Goal: Information Seeking & Learning: Learn about a topic

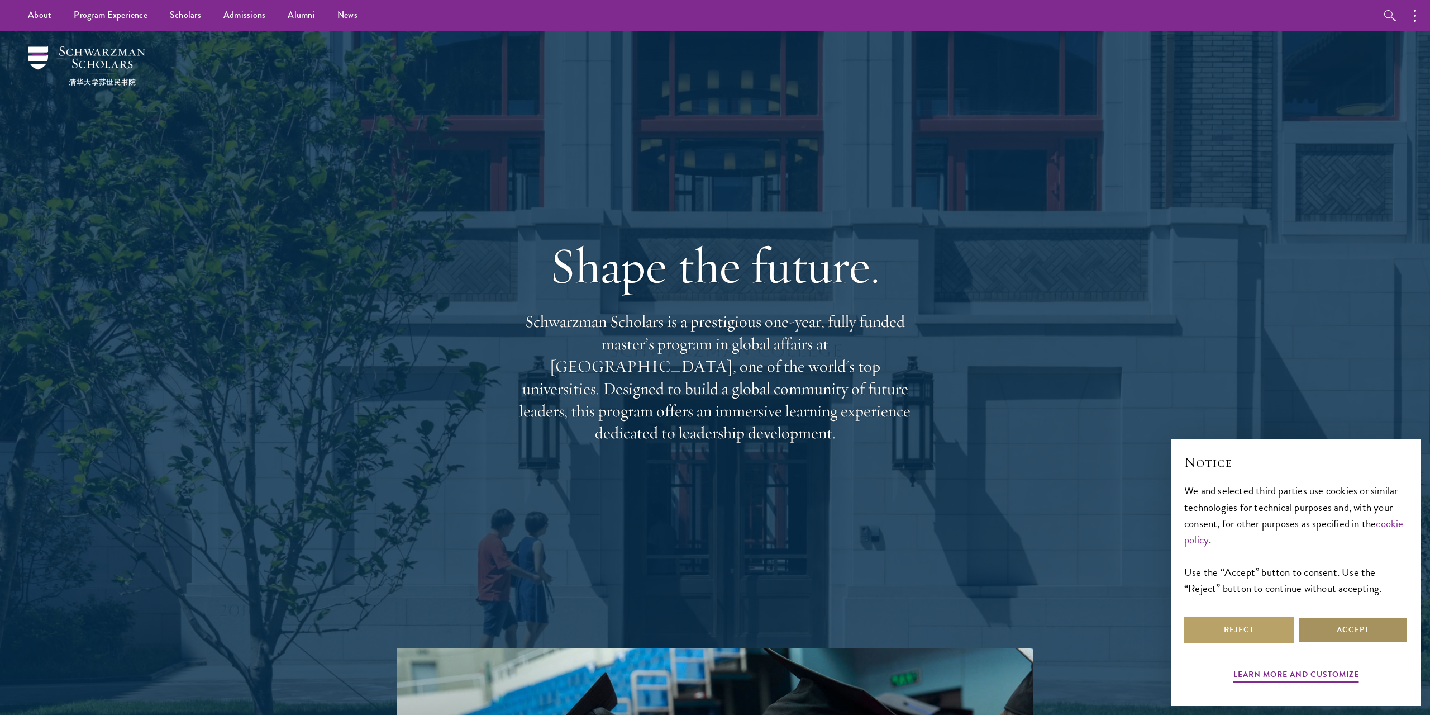
click at [1345, 621] on button "Accept" at bounding box center [1353, 629] width 110 height 27
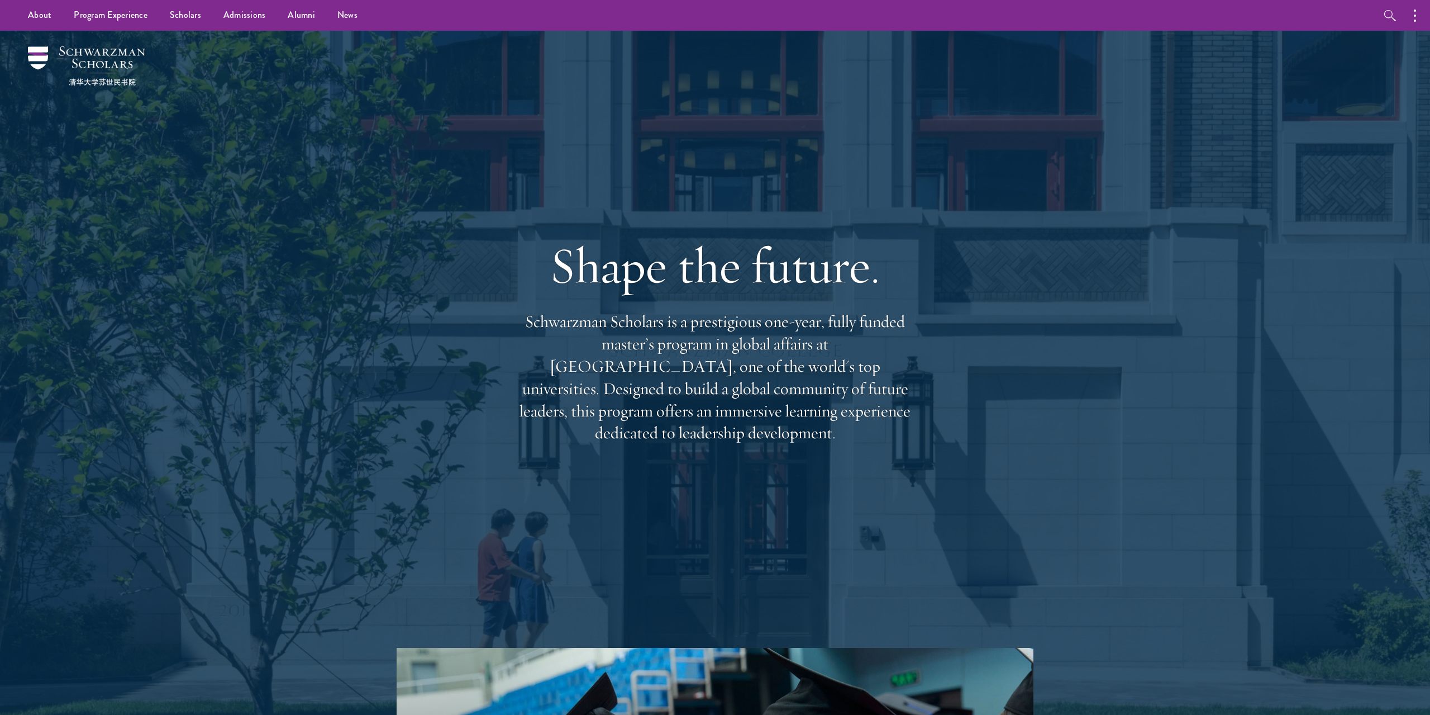
drag, startPoint x: 873, startPoint y: 423, endPoint x: 498, endPoint y: 358, distance: 380.1
click at [498, 358] on div "Shape the future. Schwarzman Scholars is a prestigious one-year, fully funded m…" at bounding box center [715, 339] width 804 height 617
click at [192, 13] on link "Scholars" at bounding box center [186, 15] width 54 height 31
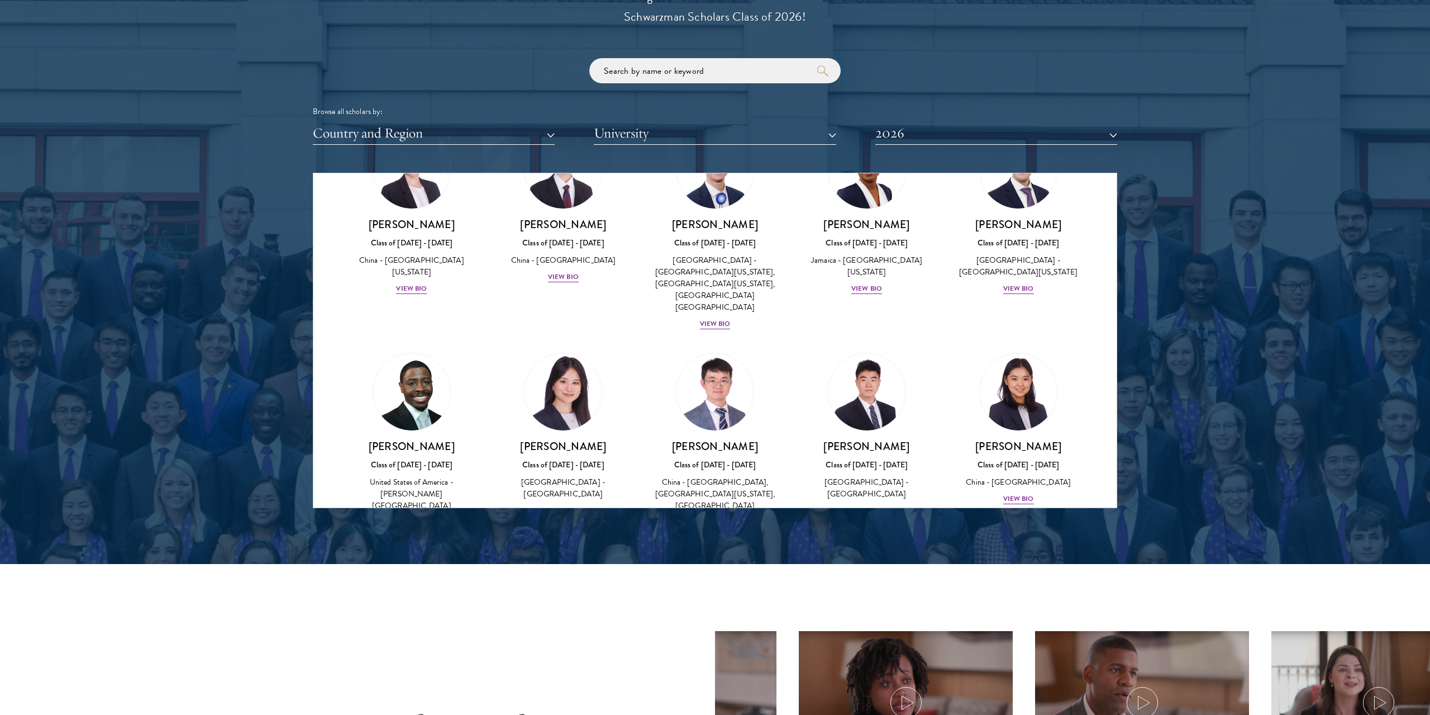
scroll to position [1368, 0]
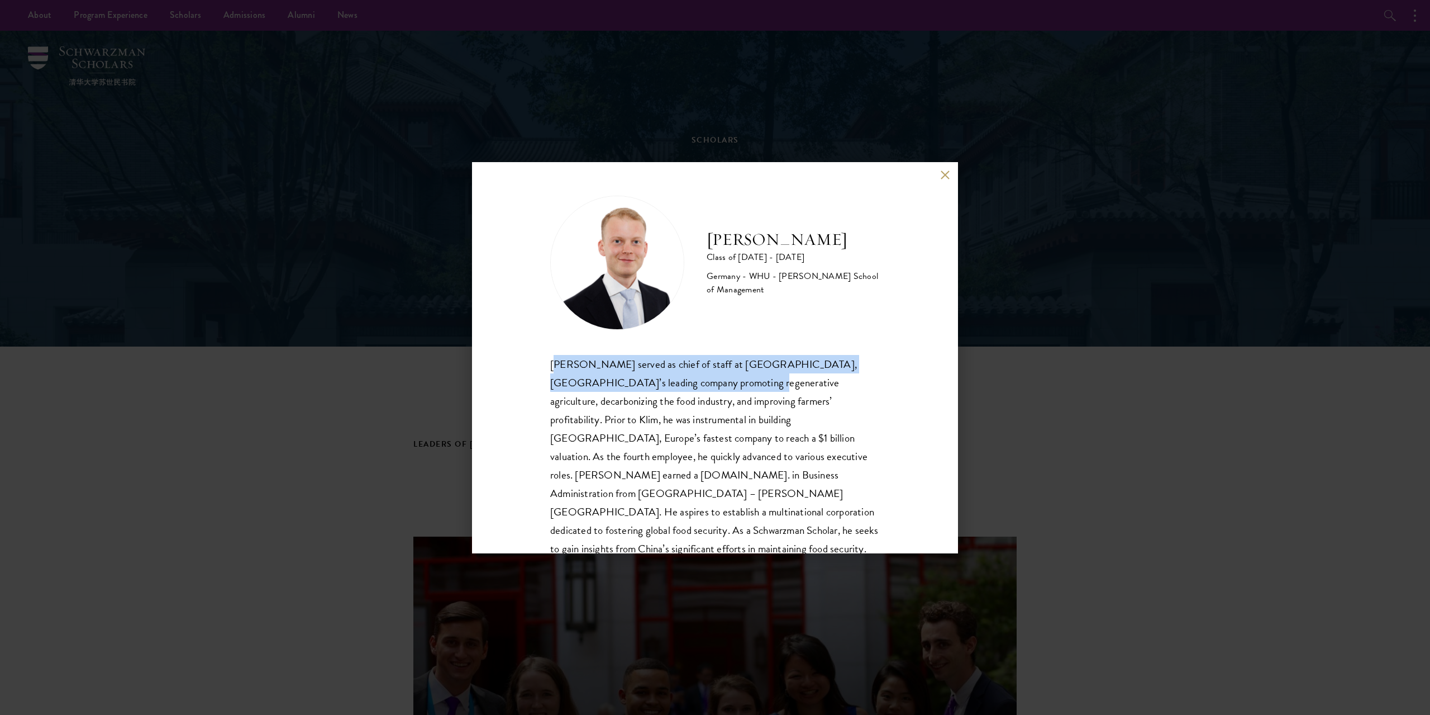
drag, startPoint x: 566, startPoint y: 365, endPoint x: 704, endPoint y: 384, distance: 138.7
click at [704, 384] on div "Moritz Homrich served as chief of staff at Klim, Germany’s leading company prom…" at bounding box center [715, 466] width 330 height 222
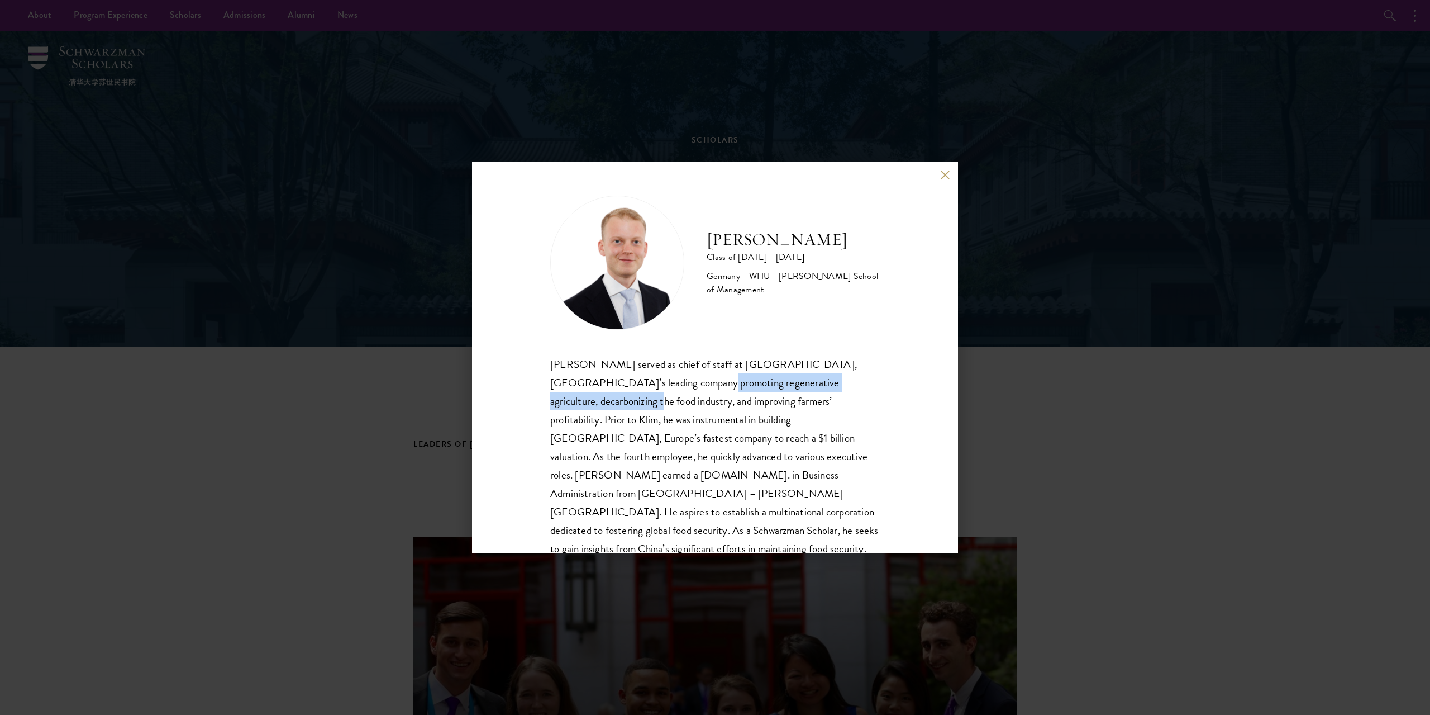
drag, startPoint x: 870, startPoint y: 384, endPoint x: 636, endPoint y: 387, distance: 234.7
click at [636, 387] on div "Moritz Homrich served as chief of staff at Klim, Germany’s leading company prom…" at bounding box center [715, 466] width 330 height 222
drag, startPoint x: 636, startPoint y: 387, endPoint x: 600, endPoint y: 390, distance: 35.9
click at [634, 388] on div "Moritz Homrich served as chief of staff at Klim, Germany’s leading company prom…" at bounding box center [715, 466] width 330 height 222
drag, startPoint x: 566, startPoint y: 382, endPoint x: 722, endPoint y: 402, distance: 157.8
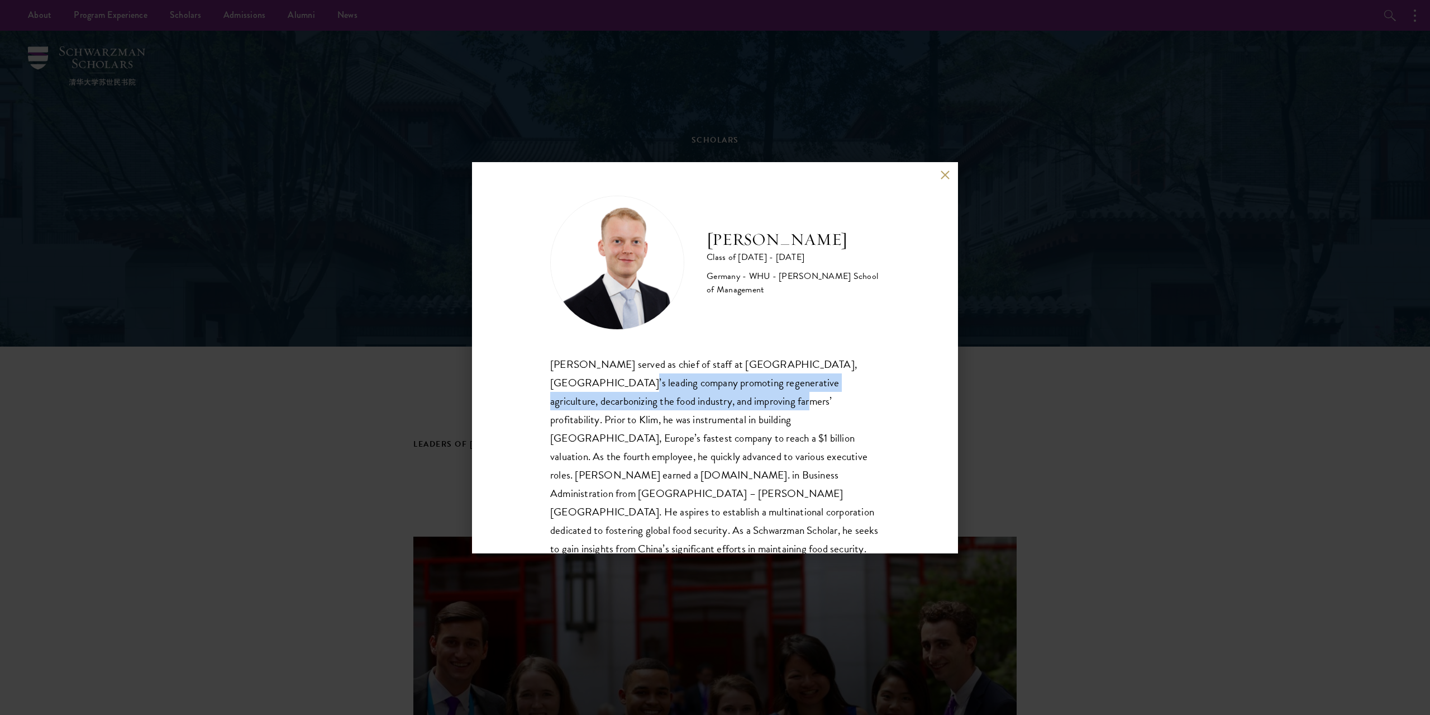
click at [706, 399] on div "Moritz Homrich served as chief of staff at Klim, Germany’s leading company prom…" at bounding box center [715, 466] width 330 height 222
click at [722, 402] on div "Moritz Homrich served as chief of staff at Klim, Germany’s leading company prom…" at bounding box center [715, 466] width 330 height 222
drag, startPoint x: 703, startPoint y: 403, endPoint x: 795, endPoint y: 413, distance: 92.7
click at [791, 413] on div "Moritz Homrich served as chief of staff at Klim, Germany’s leading company prom…" at bounding box center [715, 466] width 330 height 222
click at [795, 413] on div "Moritz Homrich served as chief of staff at Klim, Germany’s leading company prom…" at bounding box center [715, 466] width 330 height 222
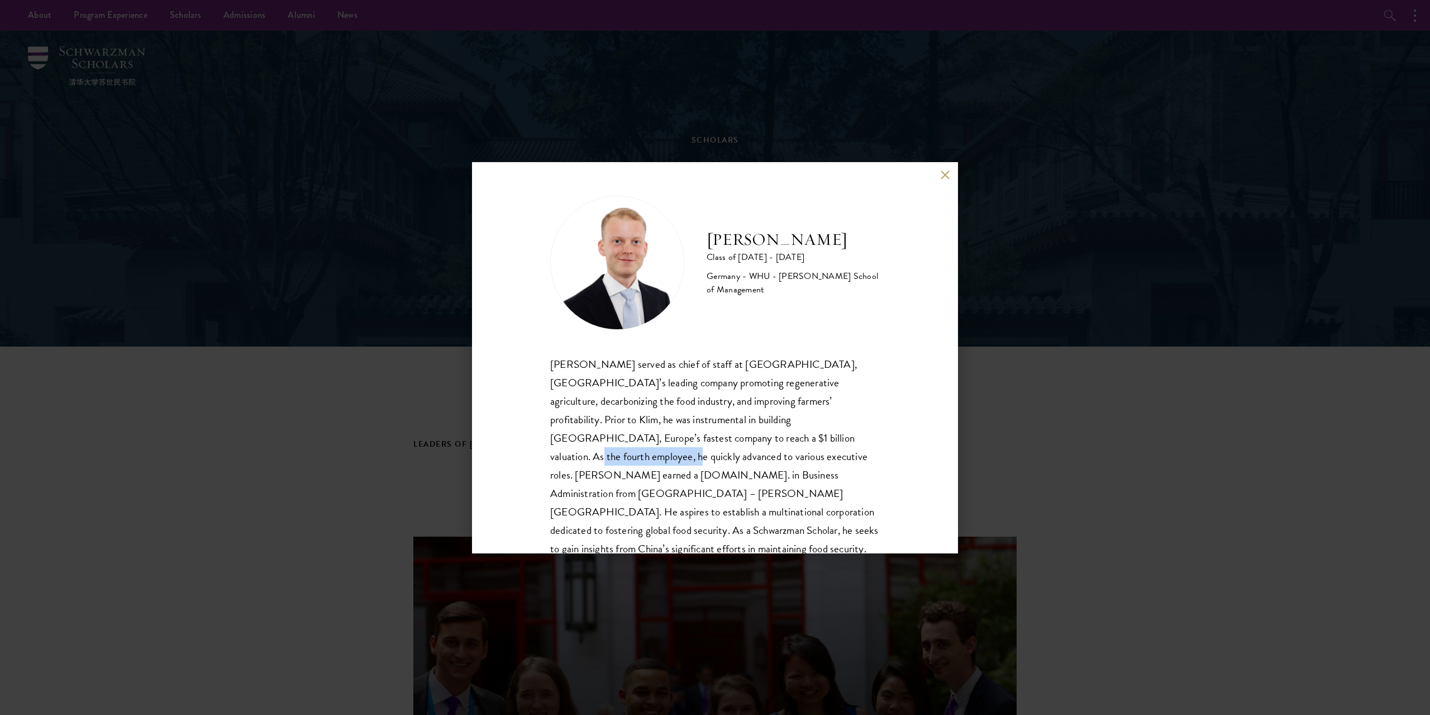
drag, startPoint x: 663, startPoint y: 429, endPoint x: 796, endPoint y: 429, distance: 133.5
click at [794, 429] on div "Moritz Homrich served as chief of staff at Klim, Germany’s leading company prom…" at bounding box center [715, 466] width 330 height 222
click at [796, 429] on div "Moritz Homrich served as chief of staff at Klim, Germany’s leading company prom…" at bounding box center [715, 466] width 330 height 222
drag, startPoint x: 663, startPoint y: 422, endPoint x: 801, endPoint y: 427, distance: 138.1
click at [799, 427] on div "Moritz Homrich served as chief of staff at Klim, Germany’s leading company prom…" at bounding box center [715, 466] width 330 height 222
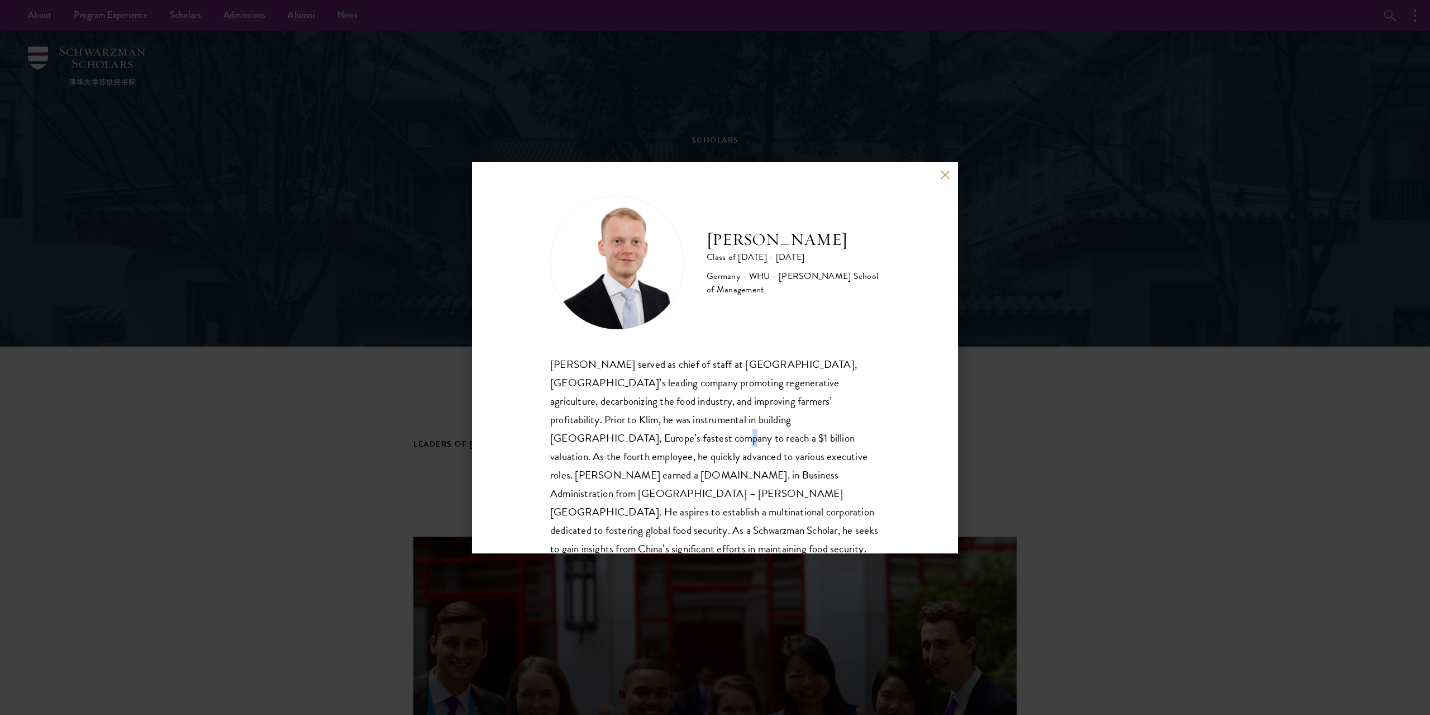
drag, startPoint x: 801, startPoint y: 427, endPoint x: 702, endPoint y: 435, distance: 98.6
click at [802, 427] on div "Moritz Homrich served as chief of staff at Klim, Germany’s leading company prom…" at bounding box center [715, 466] width 330 height 222
drag, startPoint x: 658, startPoint y: 438, endPoint x: 689, endPoint y: 438, distance: 31.3
click at [688, 438] on div "Moritz Homrich served as chief of staff at Klim, Germany’s leading company prom…" at bounding box center [715, 466] width 330 height 222
click at [689, 438] on div "Moritz Homrich served as chief of staff at Klim, Germany’s leading company prom…" at bounding box center [715, 466] width 330 height 222
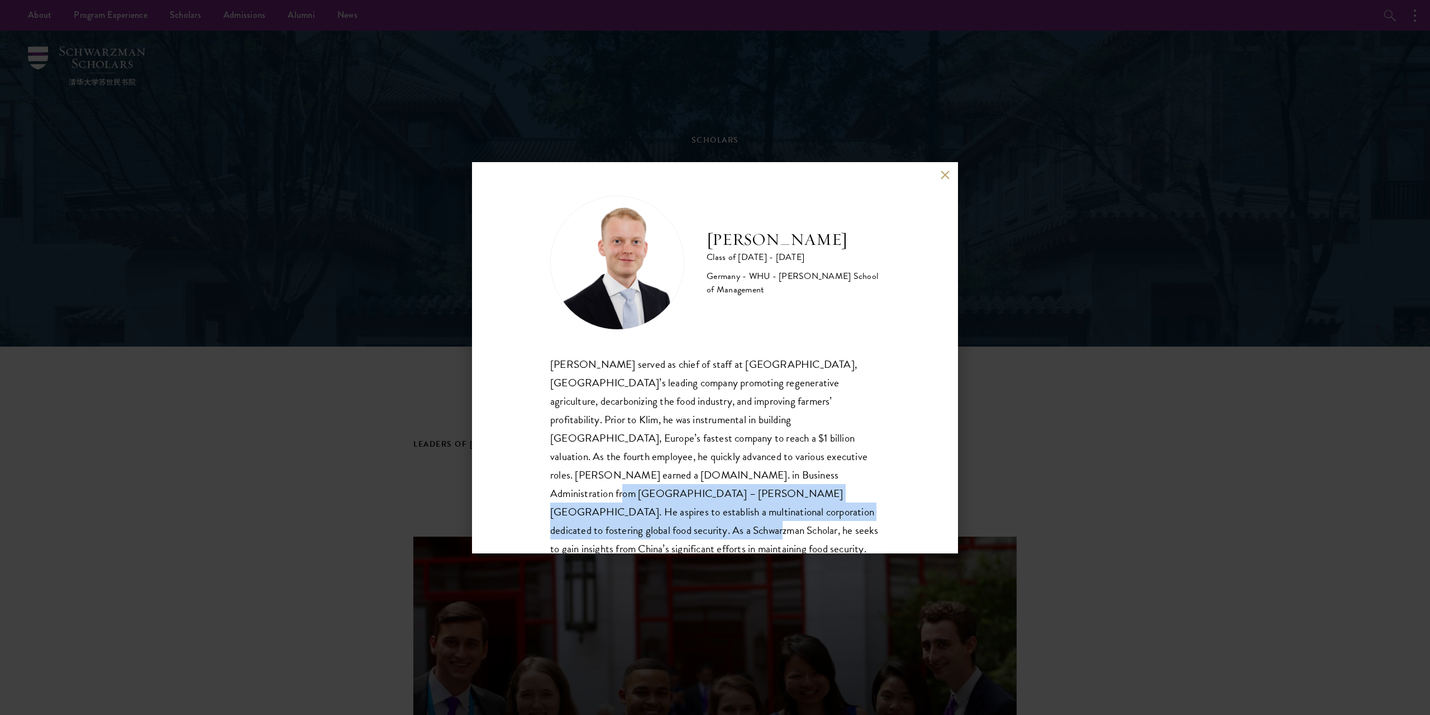
drag, startPoint x: 665, startPoint y: 479, endPoint x: 722, endPoint y: 514, distance: 67.0
click at [722, 514] on div "Moritz Homrich served as chief of staff at Klim, Germany’s leading company prom…" at bounding box center [715, 466] width 330 height 222
click at [723, 514] on div "Moritz Homrich served as chief of staff at Klim, Germany’s leading company prom…" at bounding box center [715, 466] width 330 height 222
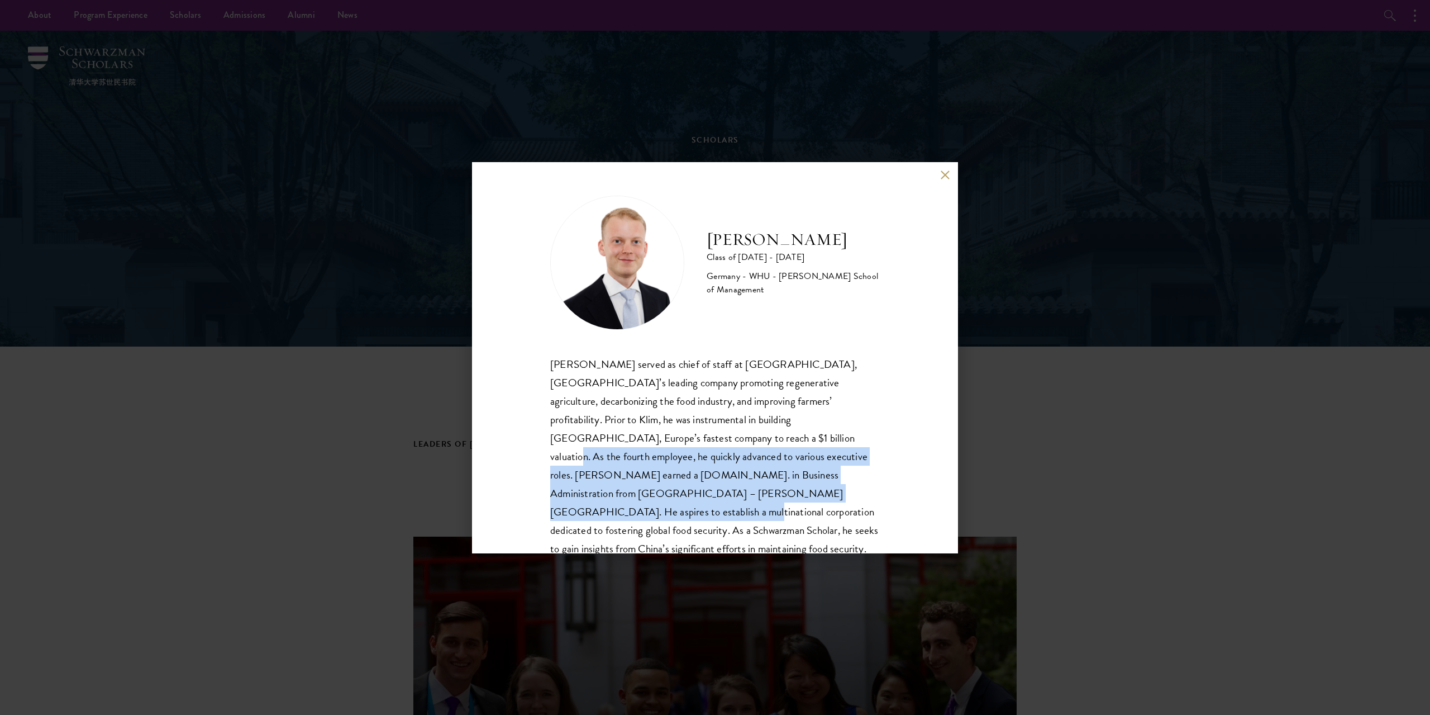
drag, startPoint x: 645, startPoint y: 444, endPoint x: 696, endPoint y: 496, distance: 72.3
click at [695, 494] on div "Moritz Homrich served as chief of staff at Klim, Germany’s leading company prom…" at bounding box center [715, 466] width 330 height 222
click at [696, 496] on div "Moritz Homrich served as chief of staff at Klim, Germany’s leading company prom…" at bounding box center [715, 466] width 330 height 222
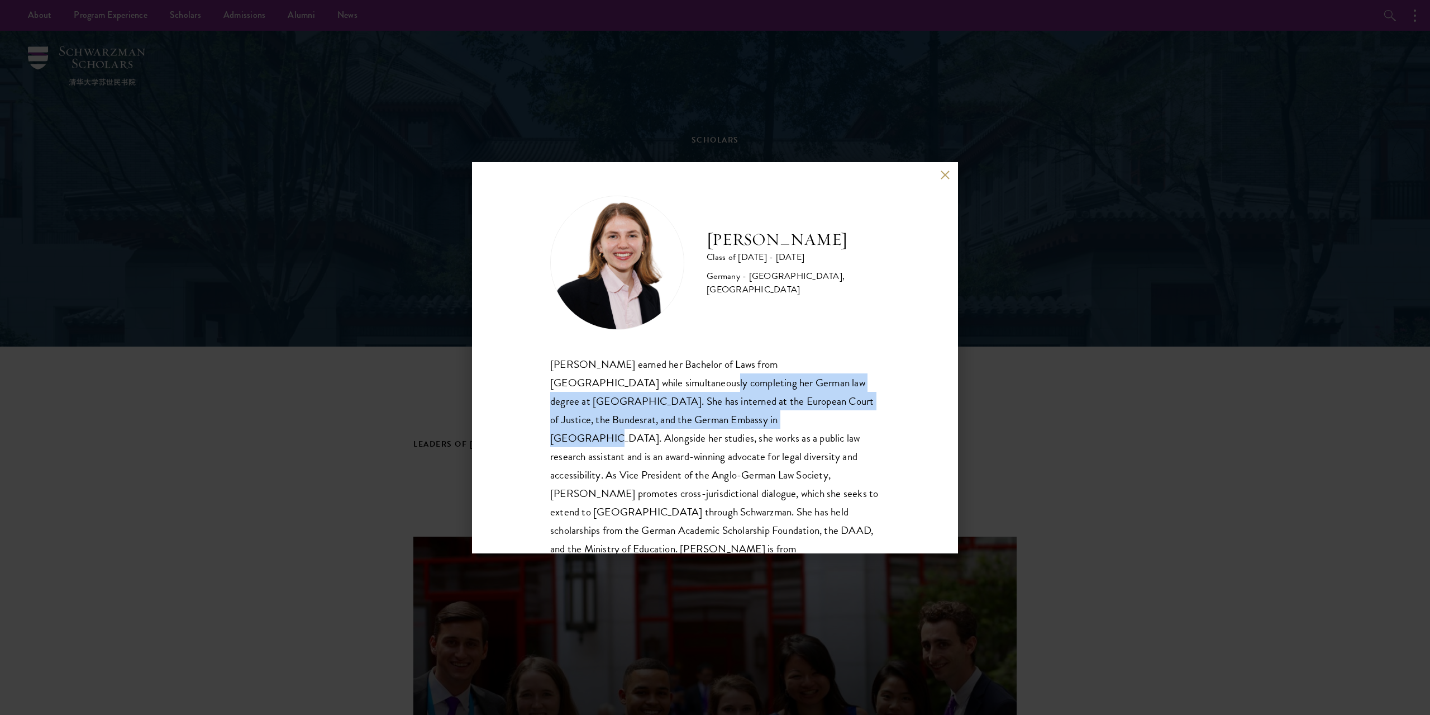
drag, startPoint x: 594, startPoint y: 373, endPoint x: 658, endPoint y: 415, distance: 76.4
click at [658, 415] on div "Hannah Kuhn earned her Bachelor of Laws from King’s College London while simult…" at bounding box center [715, 466] width 330 height 222
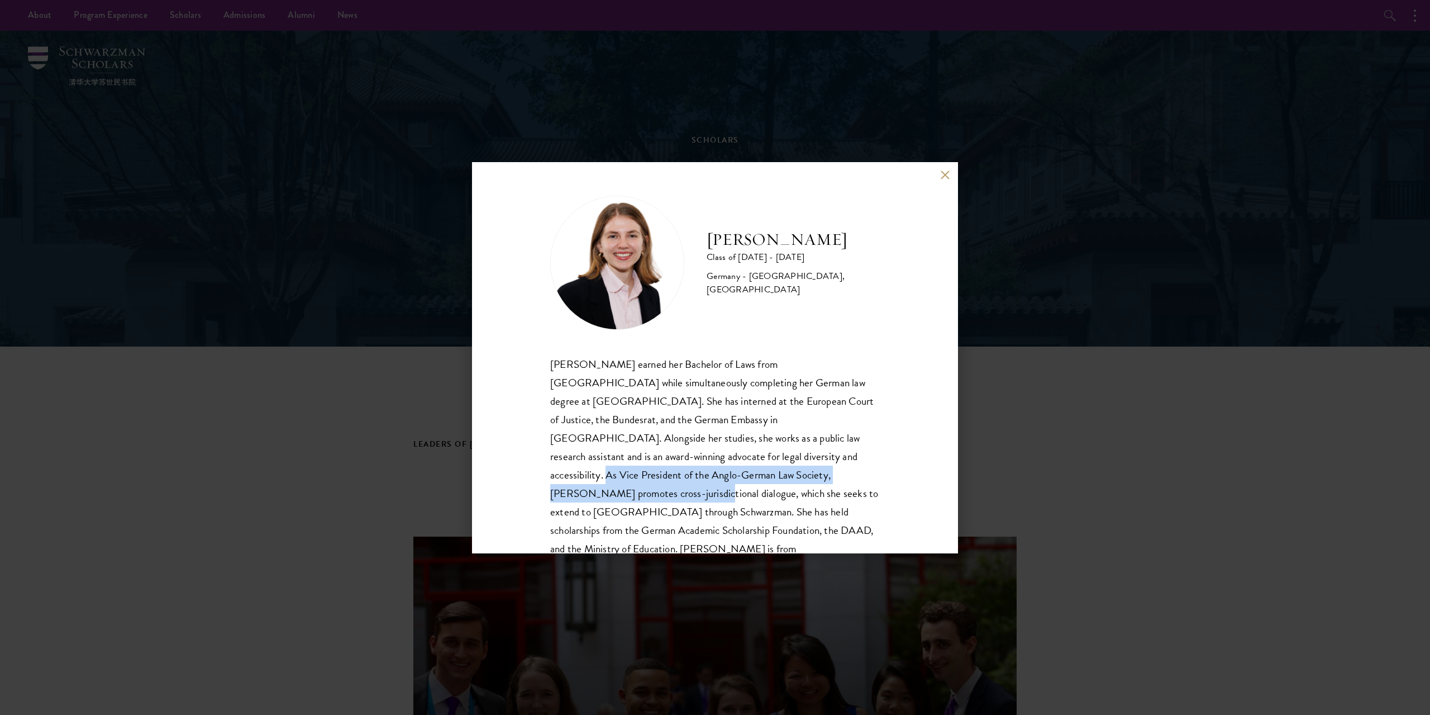
drag, startPoint x: 651, startPoint y: 464, endPoint x: 696, endPoint y: 477, distance: 46.4
click at [696, 477] on div "Hannah Kuhn earned her Bachelor of Laws from King’s College London while simult…" at bounding box center [715, 466] width 330 height 222
click at [698, 477] on div "Hannah Kuhn earned her Bachelor of Laws from King’s College London while simult…" at bounding box center [715, 466] width 330 height 222
drag, startPoint x: 567, startPoint y: 473, endPoint x: 681, endPoint y: 478, distance: 114.1
click at [678, 478] on div "Hannah Kuhn earned her Bachelor of Laws from King’s College London while simult…" at bounding box center [715, 466] width 330 height 222
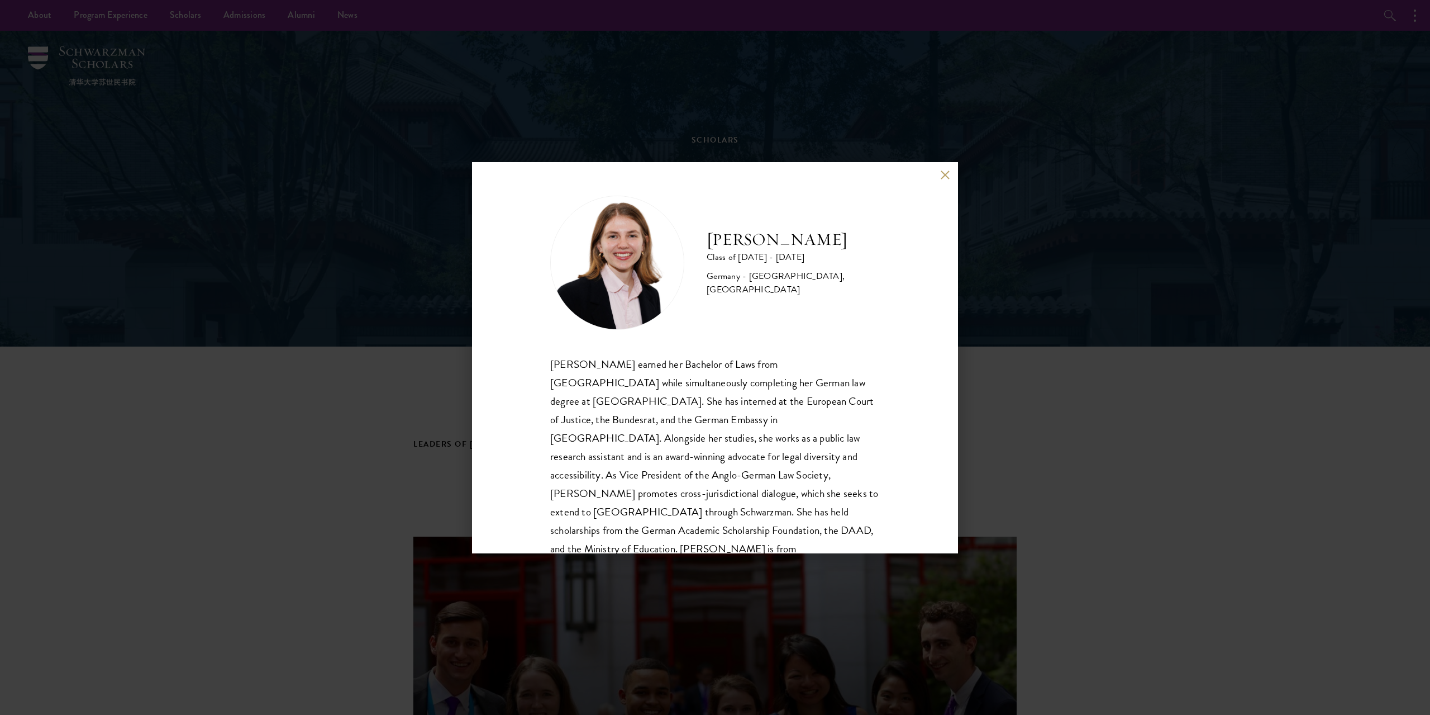
click at [682, 478] on div "Hannah Kuhn earned her Bachelor of Laws from King’s College London while simult…" at bounding box center [715, 466] width 330 height 222
drag, startPoint x: 767, startPoint y: 484, endPoint x: 778, endPoint y: 485, distance: 11.3
click at [776, 485] on div "Hannah Kuhn earned her Bachelor of Laws from King’s College London while simult…" at bounding box center [715, 466] width 330 height 222
click at [778, 485] on div "Hannah Kuhn earned her Bachelor of Laws from King’s College London while simult…" at bounding box center [715, 466] width 330 height 222
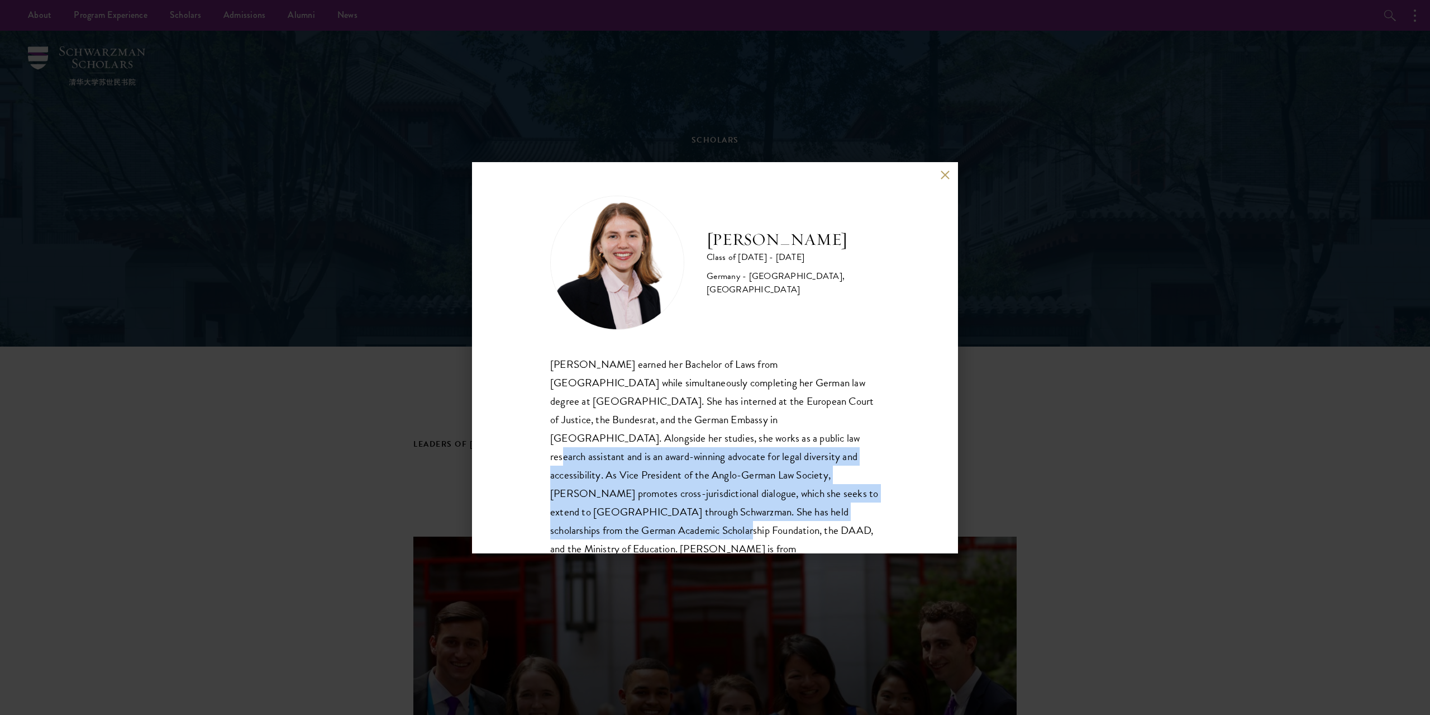
drag, startPoint x: 604, startPoint y: 468, endPoint x: 670, endPoint y: 504, distance: 76.0
click at [669, 504] on div "Hannah Kuhn earned her Bachelor of Laws from King’s College London while simult…" at bounding box center [715, 466] width 330 height 222
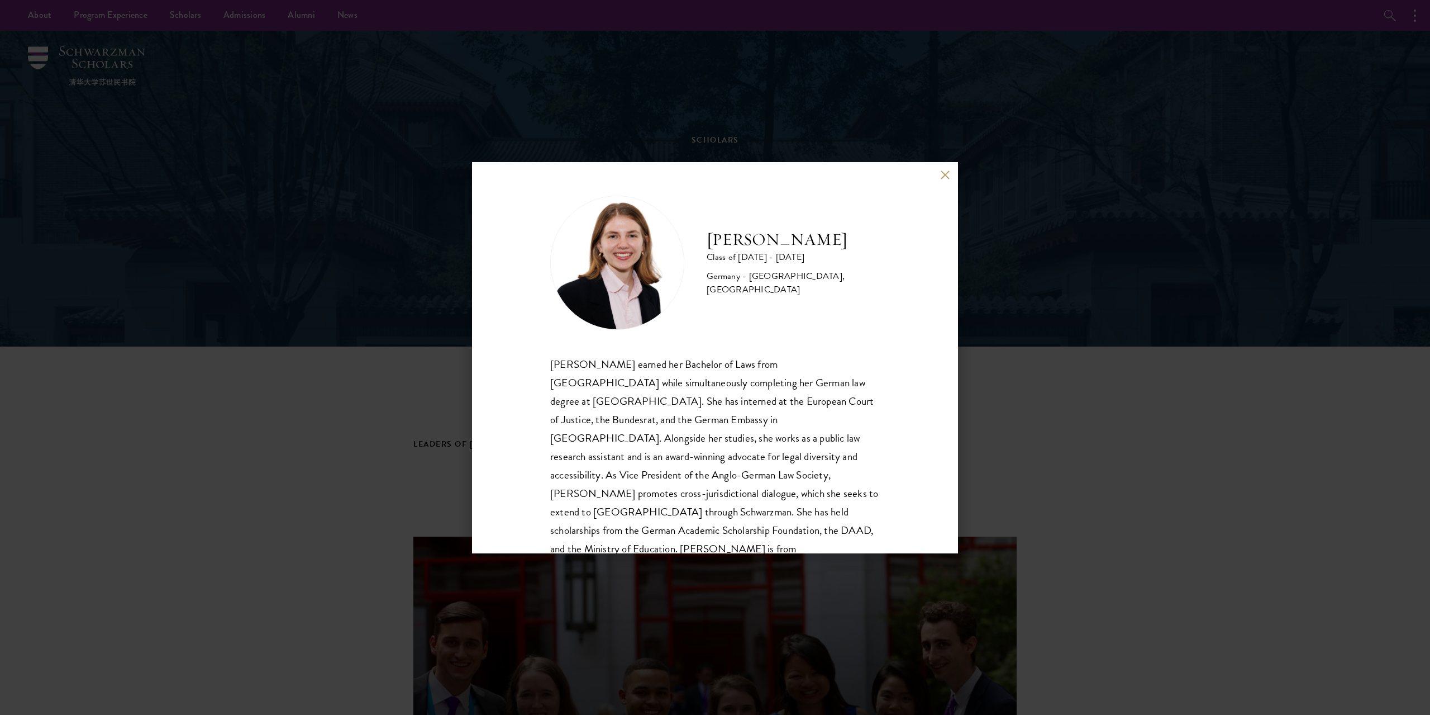
click at [672, 505] on div "Hannah Kuhn earned her Bachelor of Laws from King’s College London while simult…" at bounding box center [715, 466] width 330 height 222
drag, startPoint x: 640, startPoint y: 521, endPoint x: 610, endPoint y: 433, distance: 92.9
click at [613, 450] on div "Hannah Kuhn earned her Bachelor of Laws from King’s College London while simult…" at bounding box center [715, 466] width 330 height 222
click at [610, 433] on div "Hannah Kuhn earned her Bachelor of Laws from King’s College London while simult…" at bounding box center [715, 466] width 330 height 222
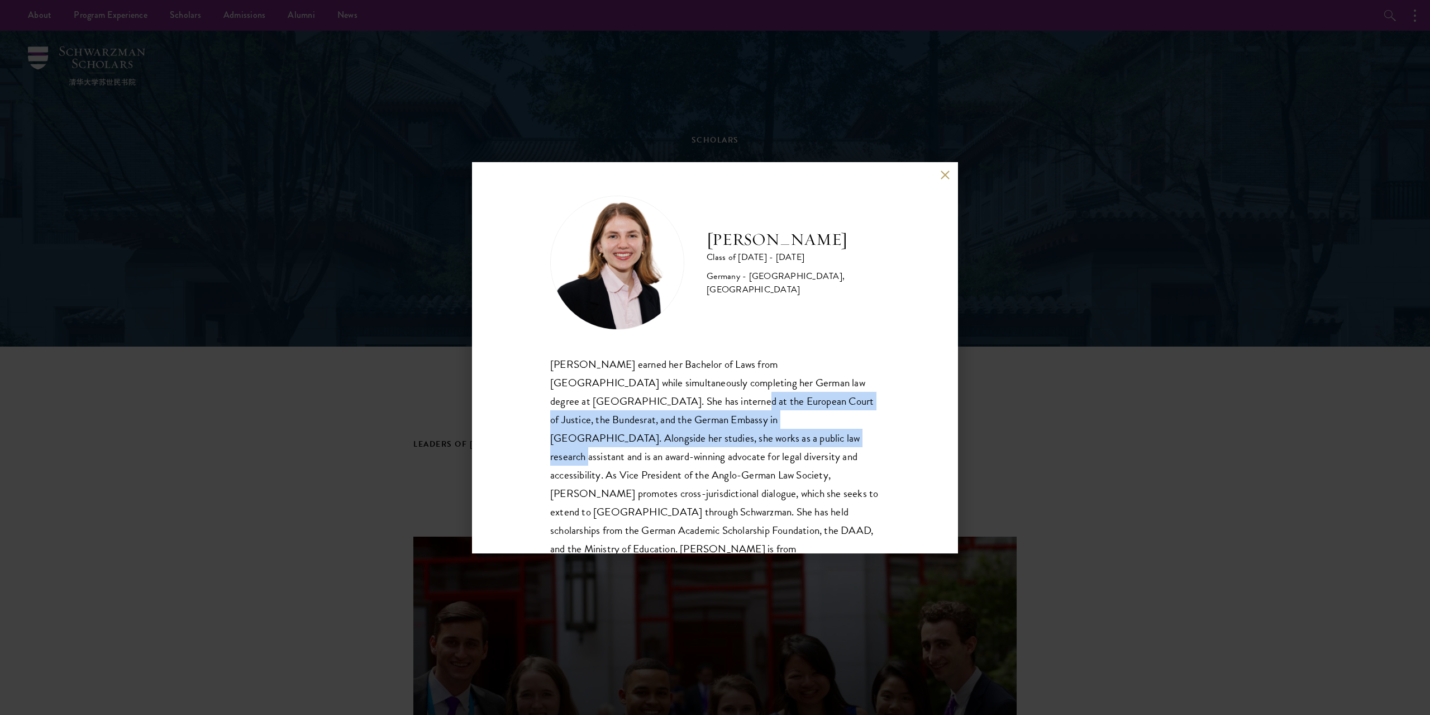
drag, startPoint x: 599, startPoint y: 412, endPoint x: 608, endPoint y: 472, distance: 60.0
click at [608, 470] on div "Hannah Kuhn earned her Bachelor of Laws from King’s College London while simult…" at bounding box center [715, 466] width 330 height 222
click at [610, 473] on div "Hannah Kuhn earned her Bachelor of Laws from King’s College London while simult…" at bounding box center [715, 466] width 330 height 222
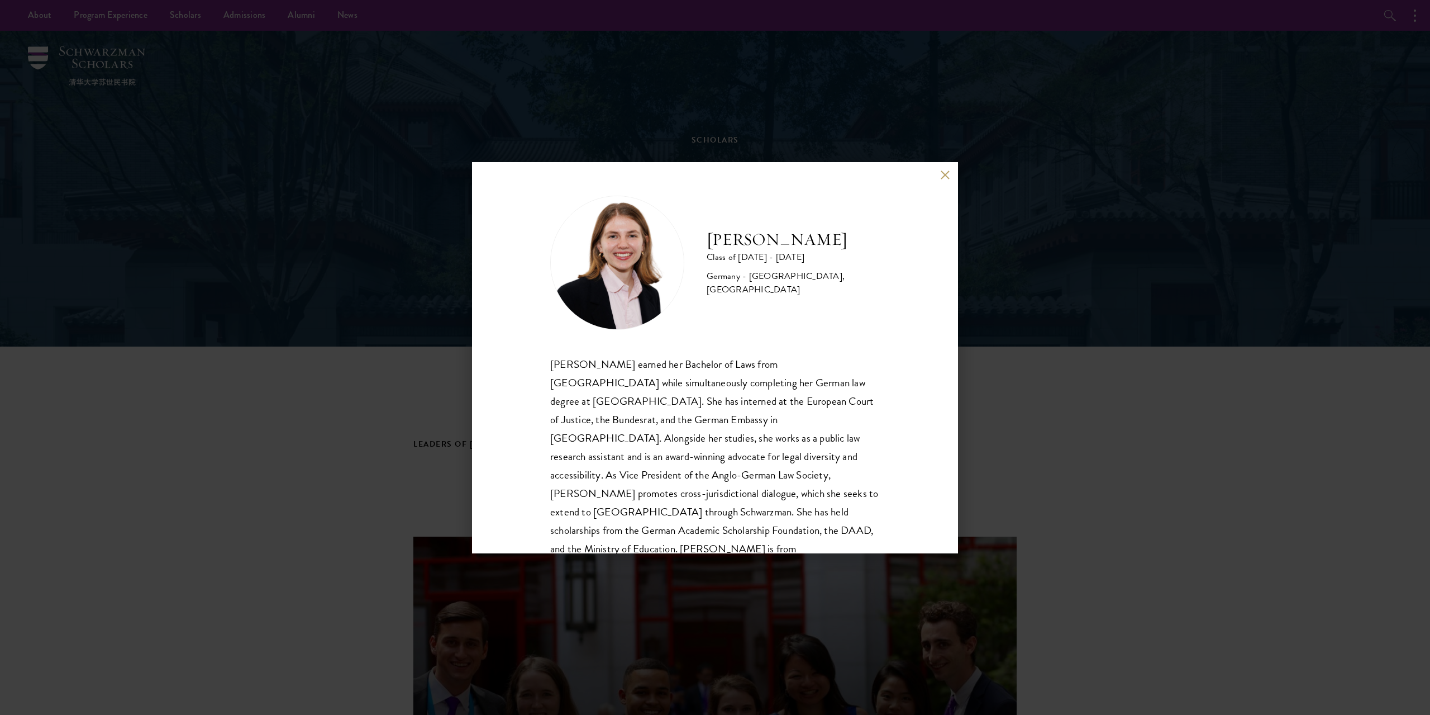
scroll to position [20, 0]
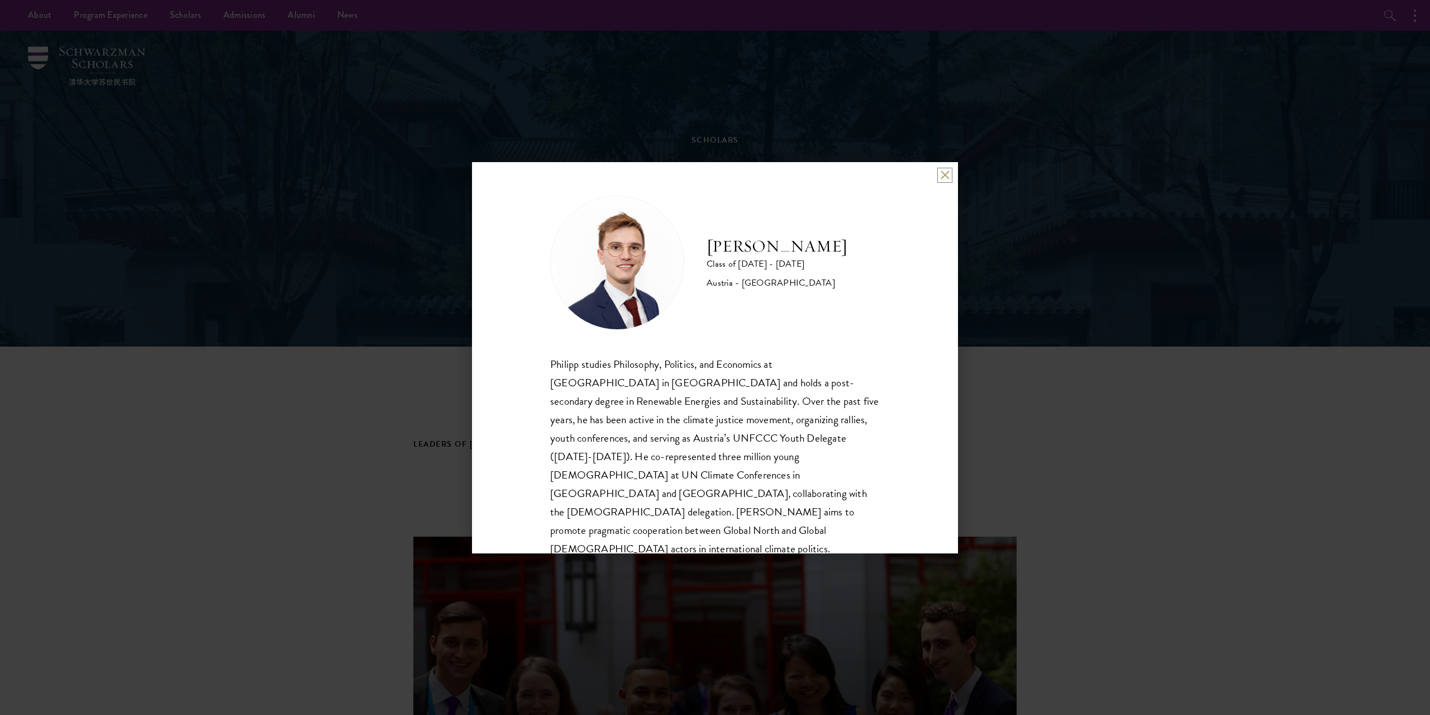
scroll to position [2, 0]
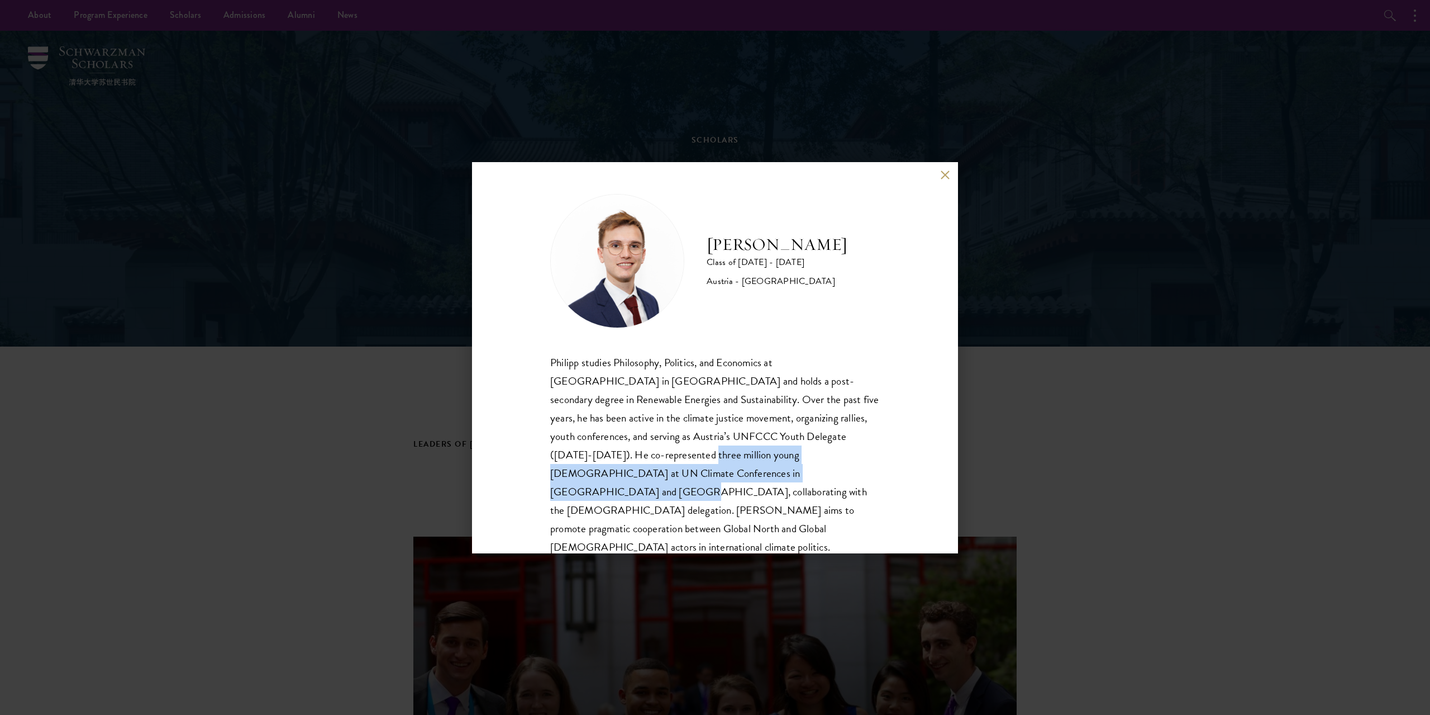
drag, startPoint x: 574, startPoint y: 456, endPoint x: 782, endPoint y: 485, distance: 209.9
click at [782, 485] on div "Philipp studies Philosophy, Politics, and Economics at [GEOGRAPHIC_DATA] in [GE…" at bounding box center [715, 464] width 330 height 222
click at [787, 483] on div "Philipp studies Philosophy, Politics, and Economics at [GEOGRAPHIC_DATA] in [GE…" at bounding box center [715, 464] width 330 height 222
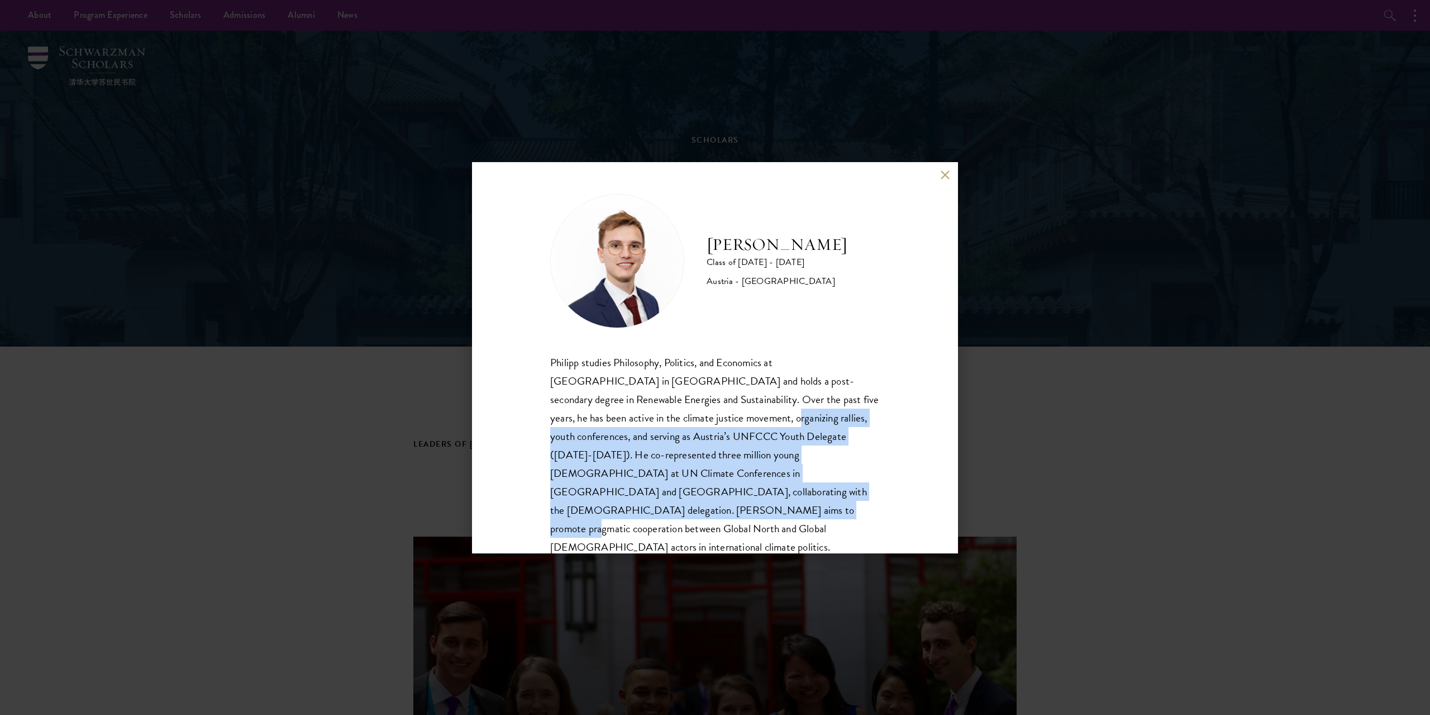
drag, startPoint x: 802, startPoint y: 496, endPoint x: 635, endPoint y: 386, distance: 200.0
click at [639, 389] on div "Philipp studies Philosophy, Politics, and Economics at [GEOGRAPHIC_DATA] in [GE…" at bounding box center [715, 464] width 330 height 222
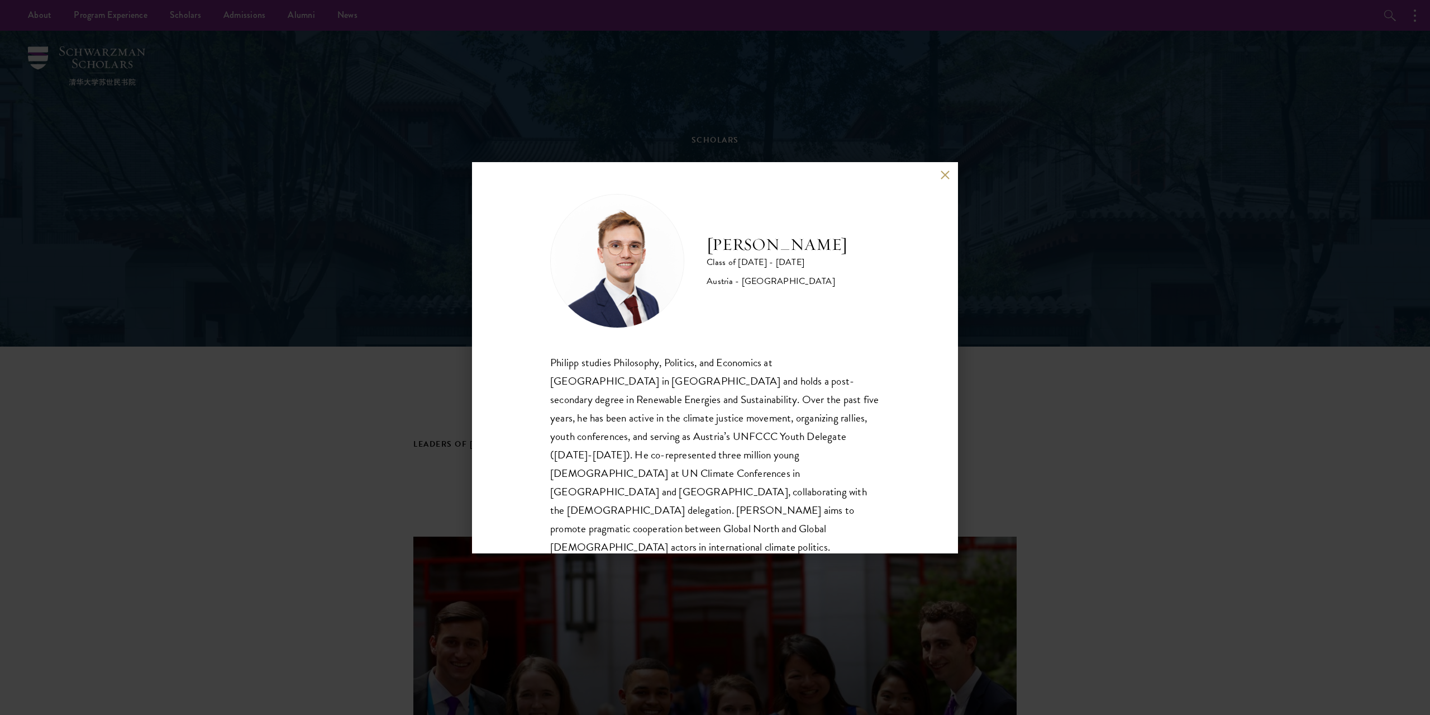
click at [635, 386] on div "Philipp studies Philosophy, Politics, and Economics at [GEOGRAPHIC_DATA] in [GE…" at bounding box center [715, 464] width 330 height 222
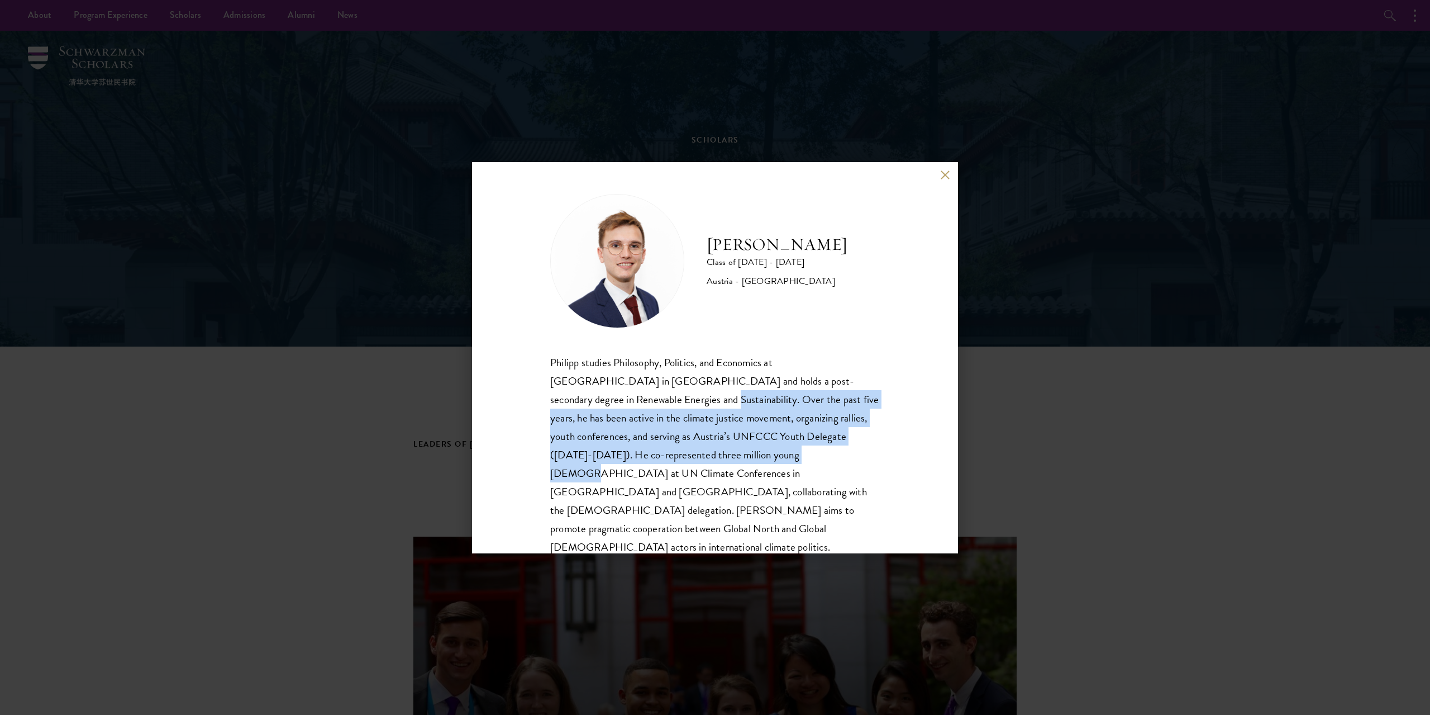
drag, startPoint x: 614, startPoint y: 399, endPoint x: 689, endPoint y: 463, distance: 98.7
click at [688, 463] on div "Philipp studies Philosophy, Politics, and Economics at [GEOGRAPHIC_DATA] in [GE…" at bounding box center [715, 464] width 330 height 222
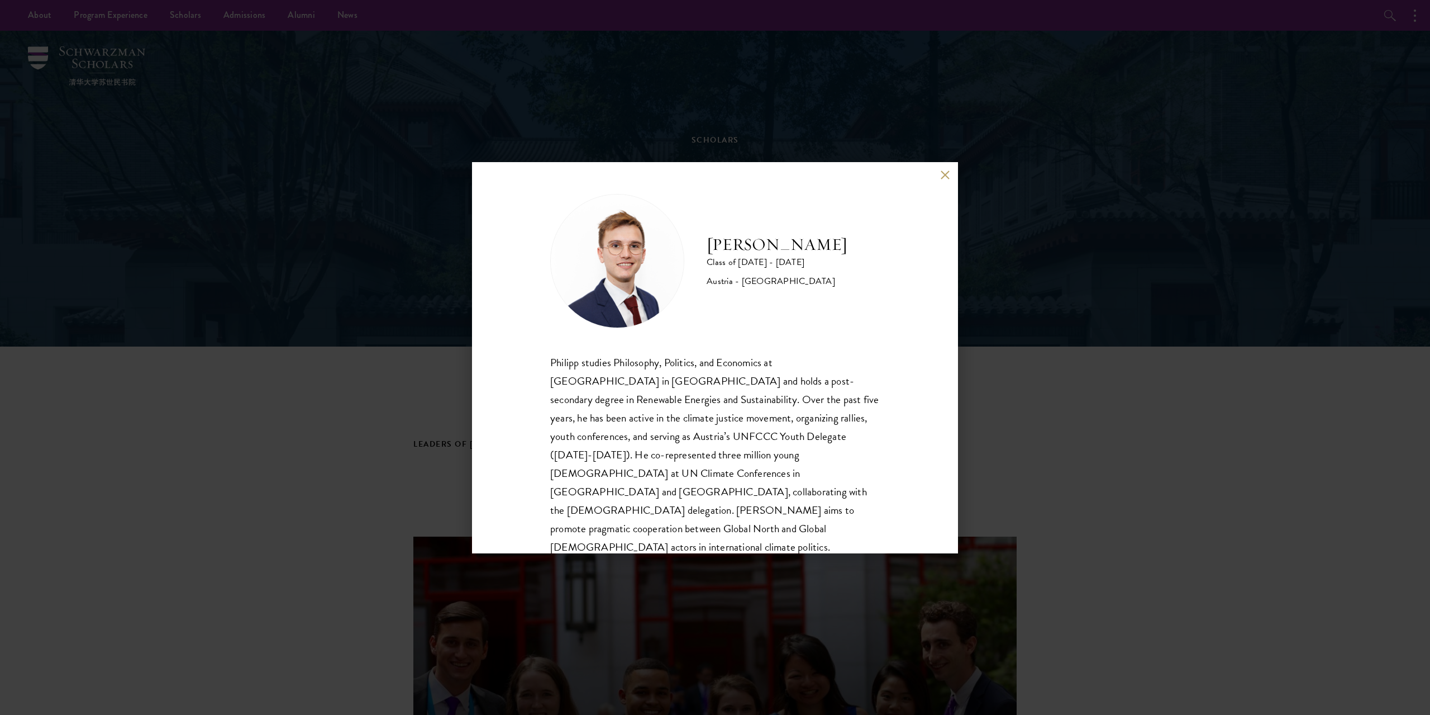
click at [694, 464] on div "Philipp studies Philosophy, Politics, and Economics at [GEOGRAPHIC_DATA] in [GE…" at bounding box center [715, 464] width 330 height 222
click at [944, 173] on button at bounding box center [944, 174] width 9 height 9
